Goal: Transaction & Acquisition: Purchase product/service

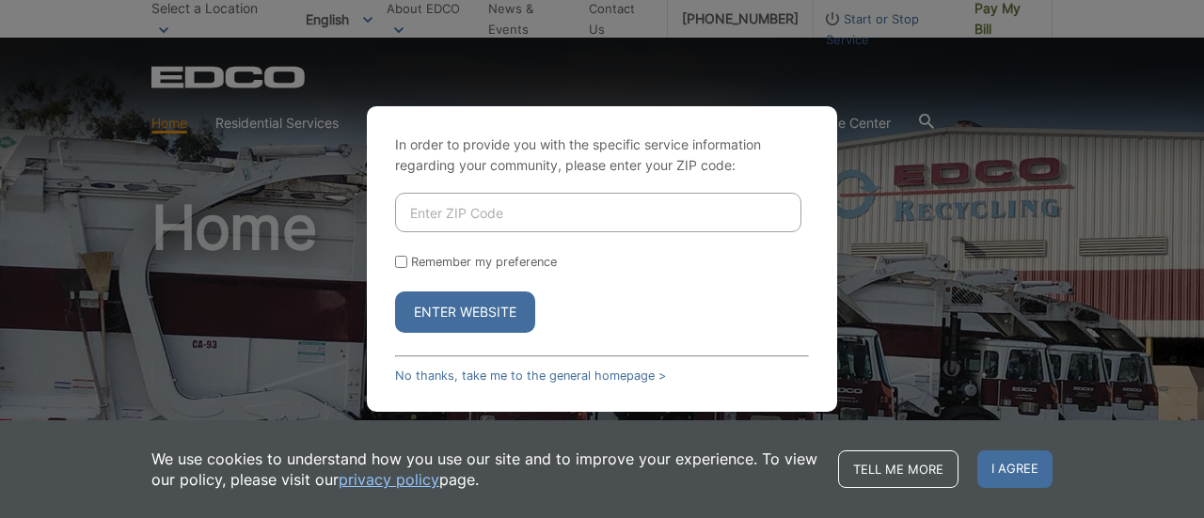
click at [434, 216] on input "Enter ZIP Code" at bounding box center [598, 212] width 406 height 39
type input "92029"
click at [402, 267] on input "Remember my preference" at bounding box center [401, 262] width 12 height 12
checkbox input "true"
click at [503, 350] on div "In order to provide you with the specific service information regarding your co…" at bounding box center [602, 259] width 470 height 306
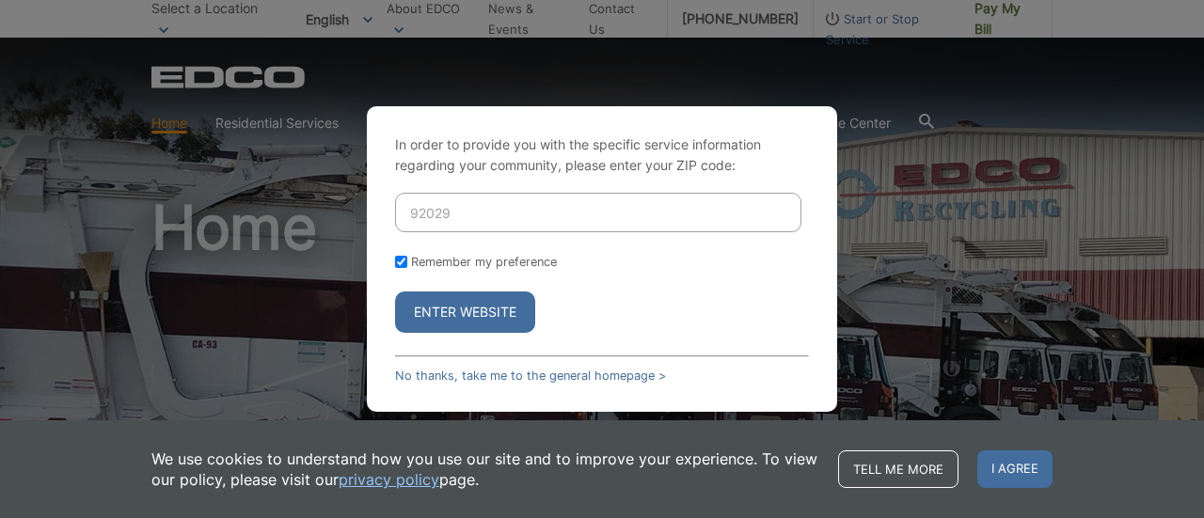
click at [480, 313] on button "Enter Website" at bounding box center [465, 312] width 140 height 41
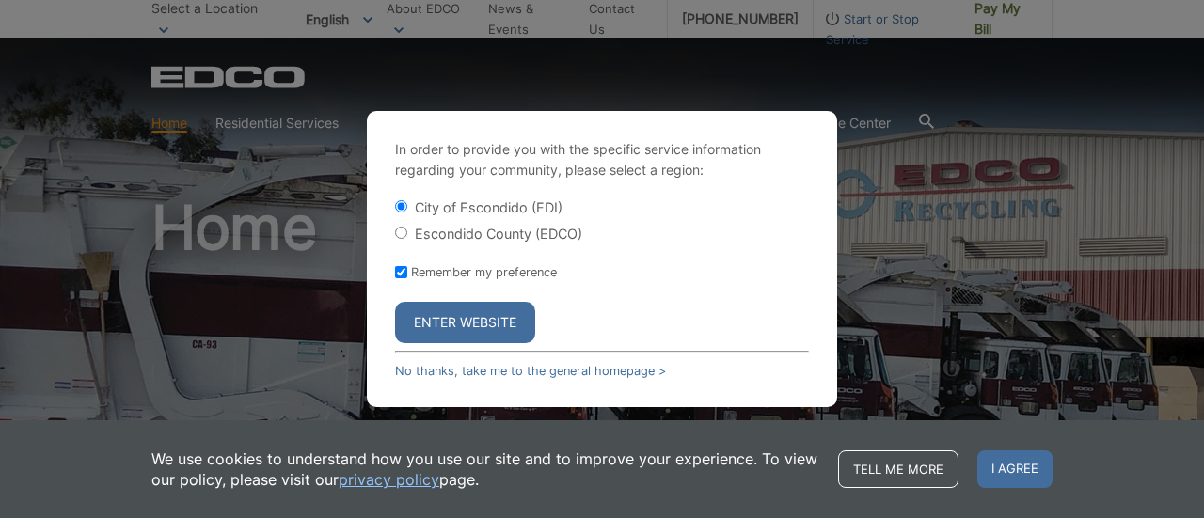
click at [401, 233] on input "Escondido County (EDCO)" at bounding box center [401, 233] width 12 height 12
radio input "true"
click at [468, 329] on button "Enter Website" at bounding box center [465, 322] width 140 height 41
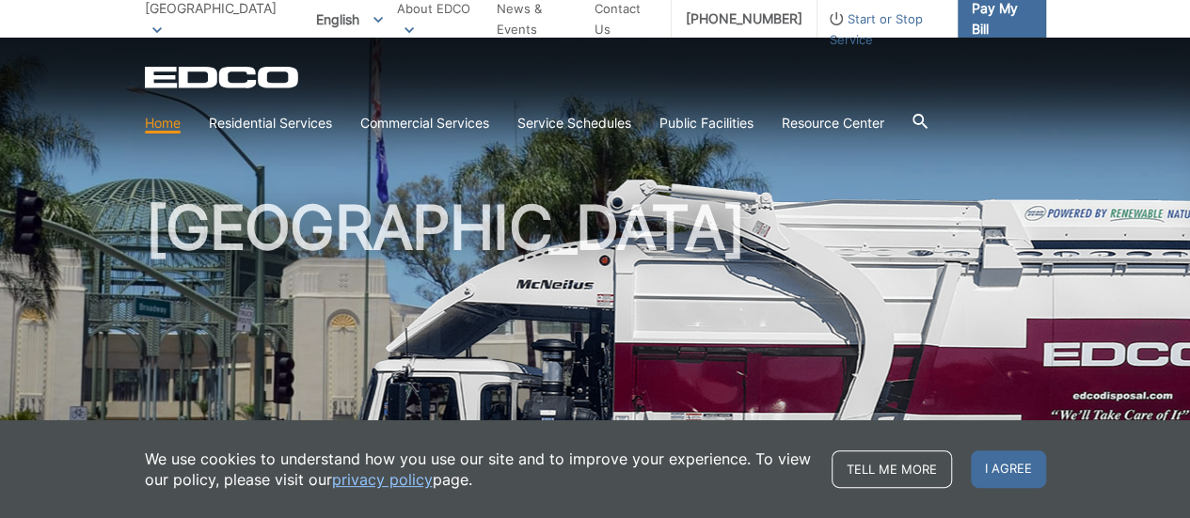
click at [980, 24] on span "Pay My Bill" at bounding box center [1000, 18] width 59 height 41
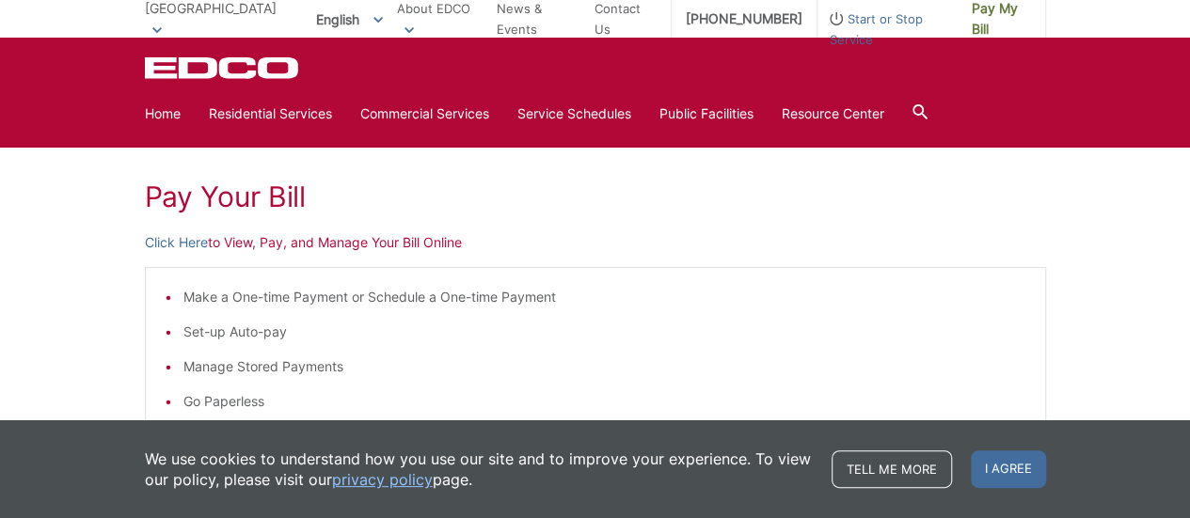
scroll to position [241, 0]
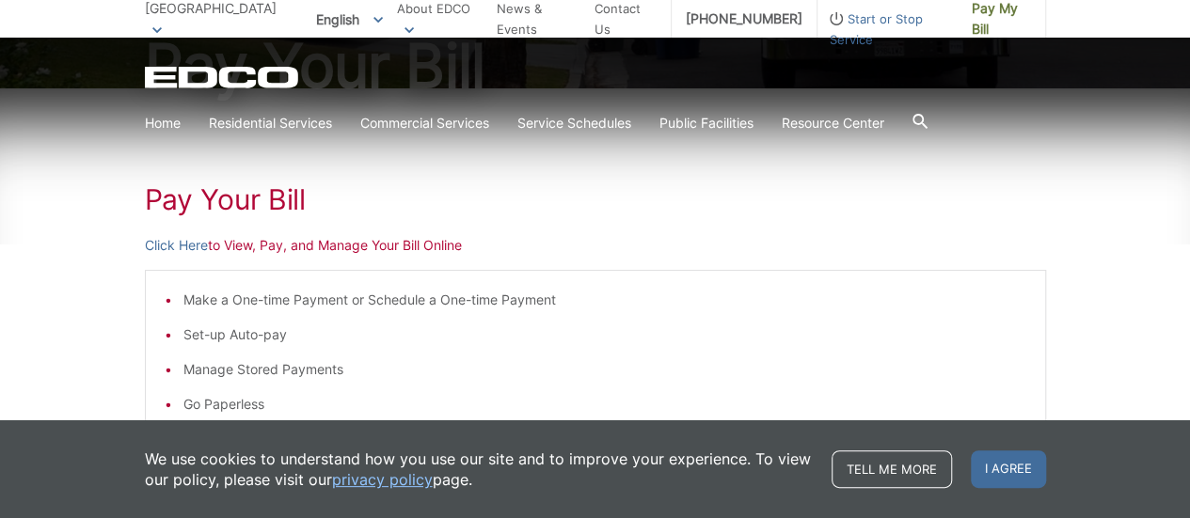
click at [298, 244] on p "Click Here to View, Pay, and Manage Your Bill Online" at bounding box center [595, 245] width 901 height 21
click at [178, 250] on link "Click Here" at bounding box center [176, 245] width 63 height 21
